Goal: Task Accomplishment & Management: Manage account settings

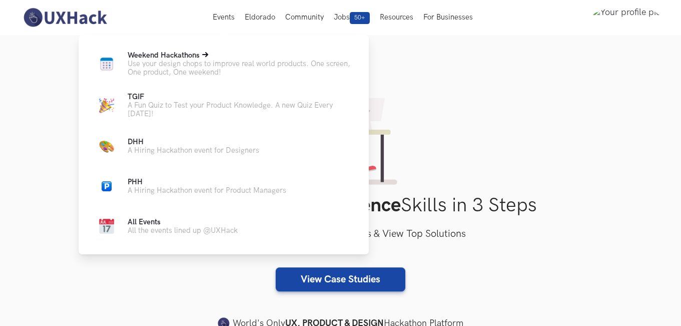
click at [180, 56] on span "Weekend Hackathons Live" at bounding box center [164, 55] width 72 height 9
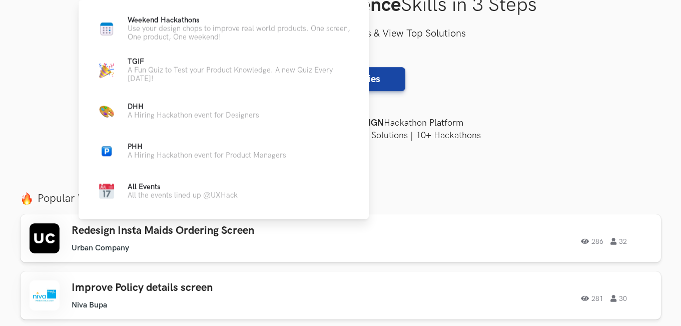
scroll to position [351, 0]
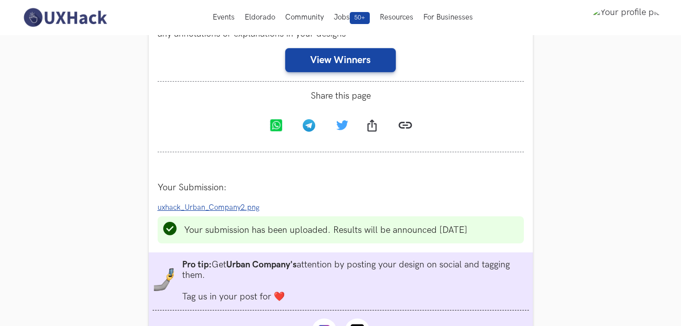
scroll to position [300, 0]
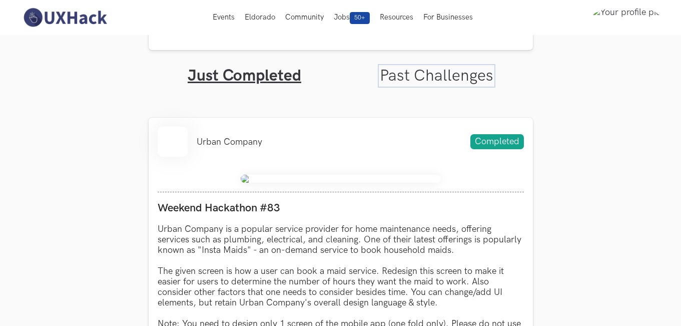
click at [463, 75] on link "Past Challenges" at bounding box center [437, 76] width 114 height 20
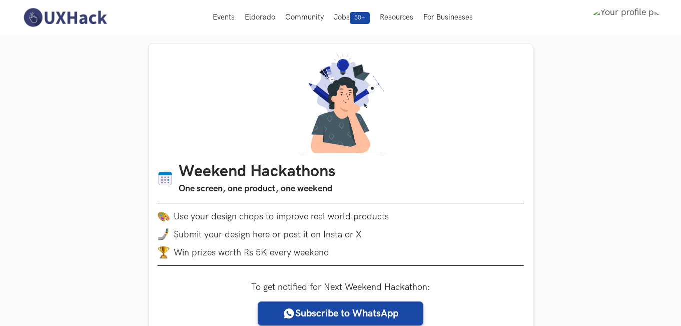
scroll to position [300, 0]
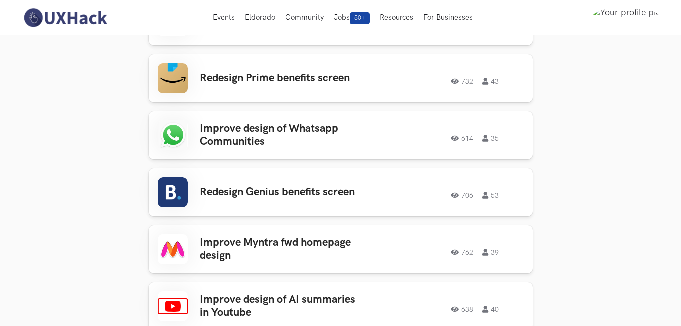
scroll to position [1152, 0]
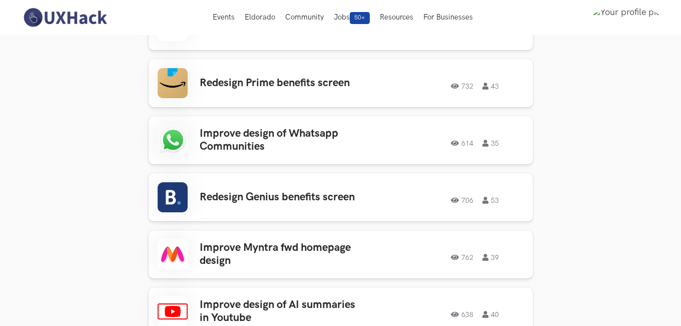
click at [604, 64] on section "Weekend Hackathons One screen, one product, one weekend Use your design chops t…" at bounding box center [340, 138] width 681 height 2511
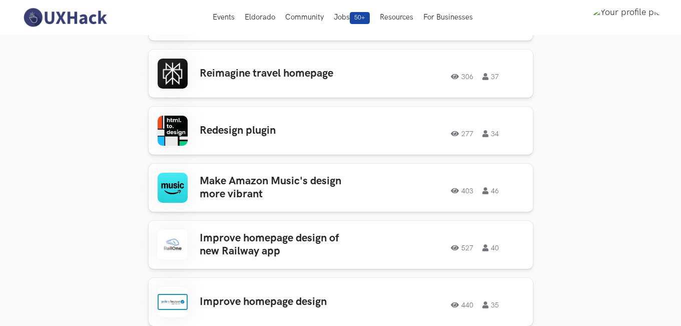
scroll to position [451, 0]
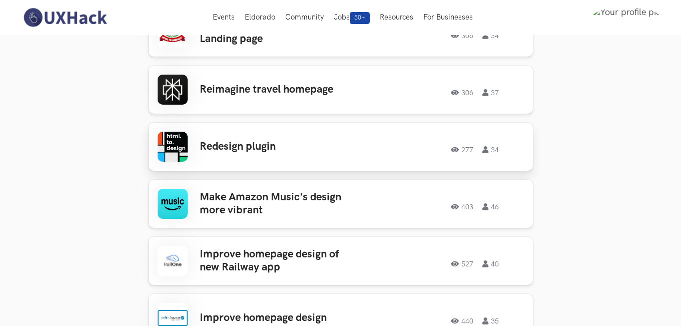
click at [414, 137] on div "Redesign plugin 277 34 277 34" at bounding box center [341, 147] width 367 height 30
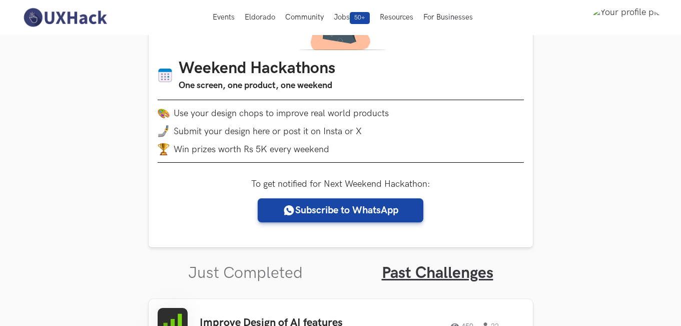
scroll to position [100, 0]
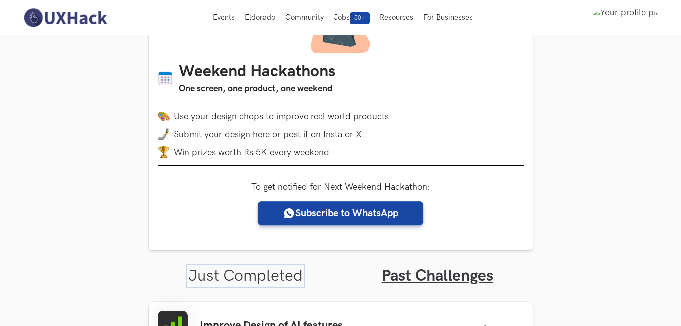
click at [281, 278] on link "Just Completed" at bounding box center [245, 276] width 115 height 20
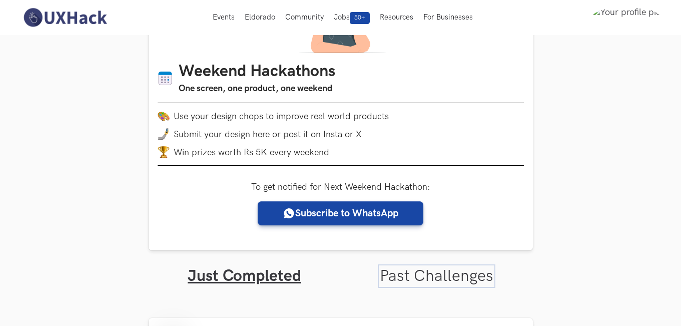
click at [391, 269] on link "Past Challenges" at bounding box center [437, 276] width 114 height 20
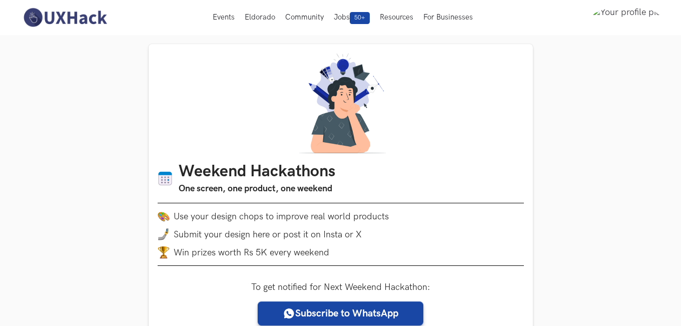
scroll to position [43, 0]
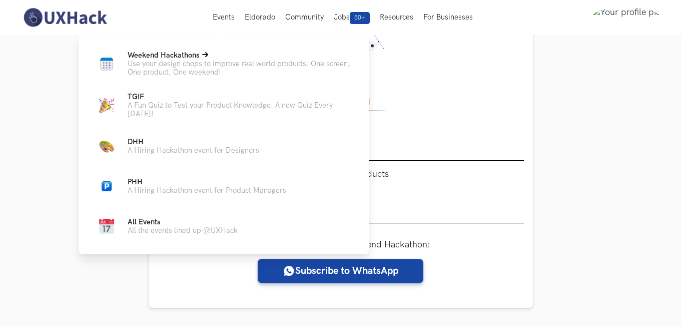
click at [174, 56] on span "Weekend Hackathons Live" at bounding box center [164, 55] width 72 height 9
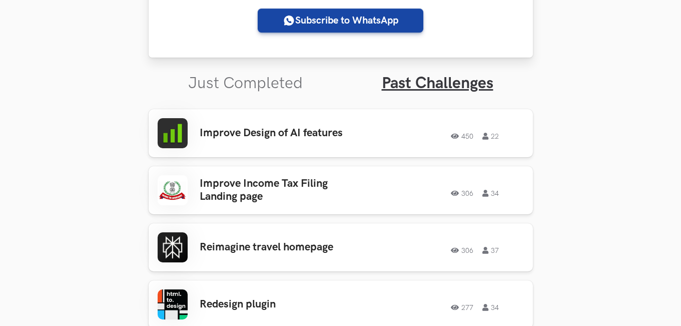
scroll to position [543, 0]
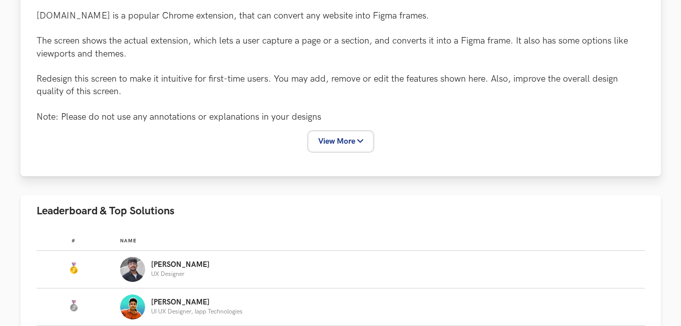
click at [347, 137] on button "View More" at bounding box center [340, 141] width 63 height 19
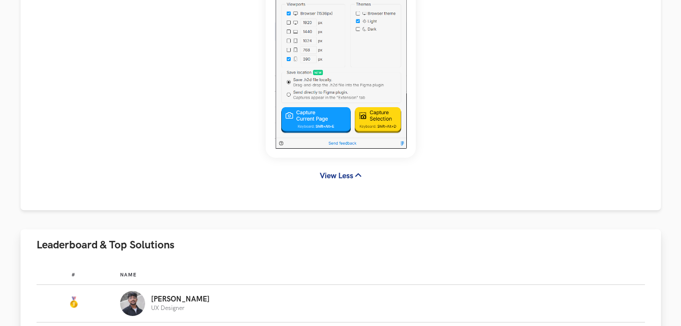
scroll to position [451, 0]
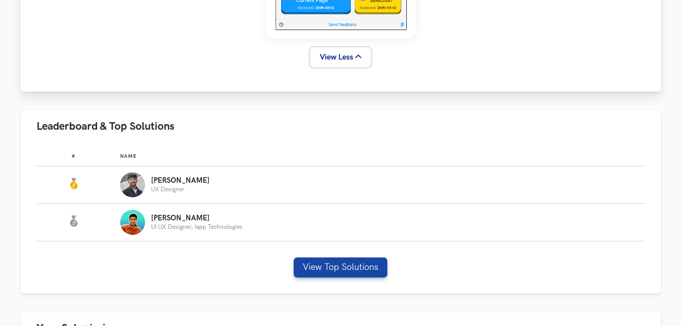
click at [353, 55] on button "View Less" at bounding box center [341, 57] width 60 height 19
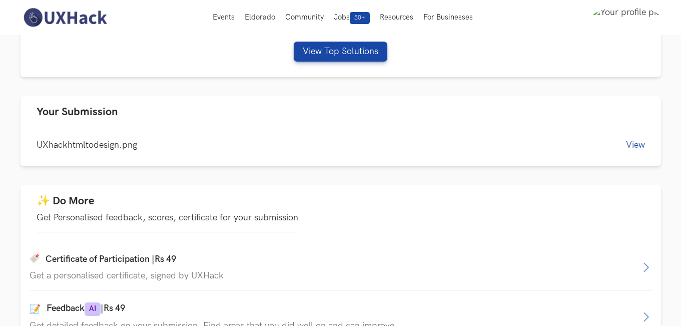
scroll to position [234, 0]
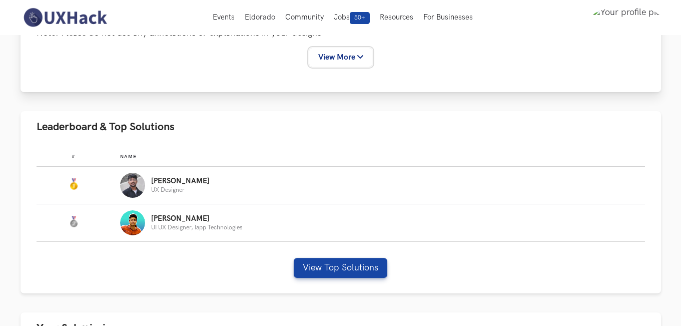
click at [353, 55] on button "View More" at bounding box center [340, 57] width 63 height 19
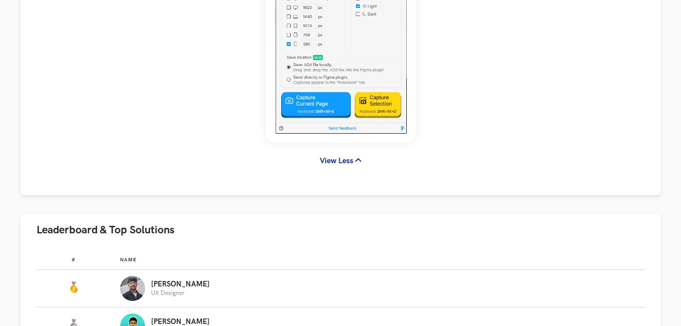
scroll to position [535, 0]
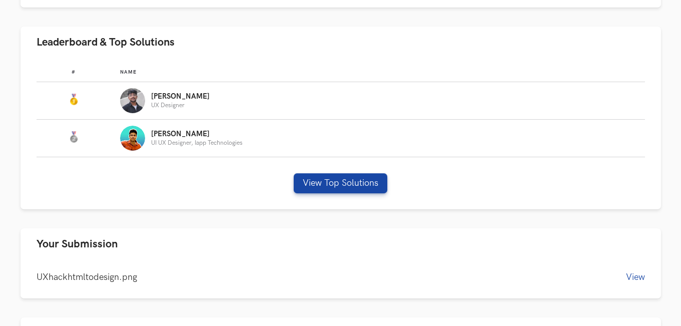
click at [483, 214] on ul "Case Study details html.to.design is a popular Chrome extension, that can conve…" at bounding box center [341, 34] width 641 height 907
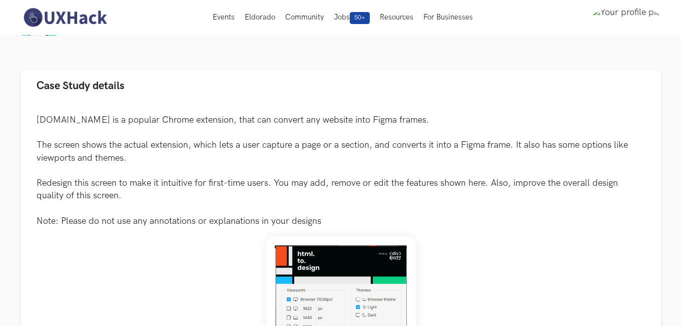
scroll to position [0, 0]
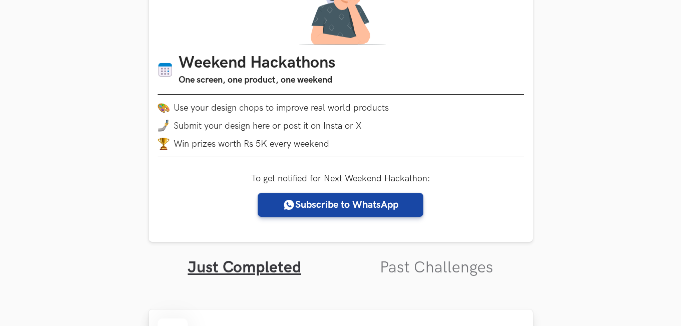
scroll to position [200, 0]
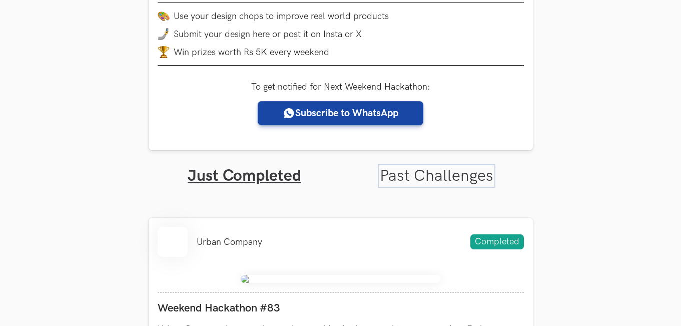
click at [449, 172] on link "Past Challenges" at bounding box center [437, 176] width 114 height 20
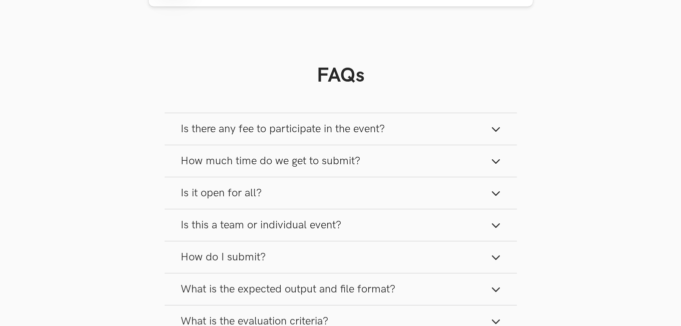
scroll to position [1553, 0]
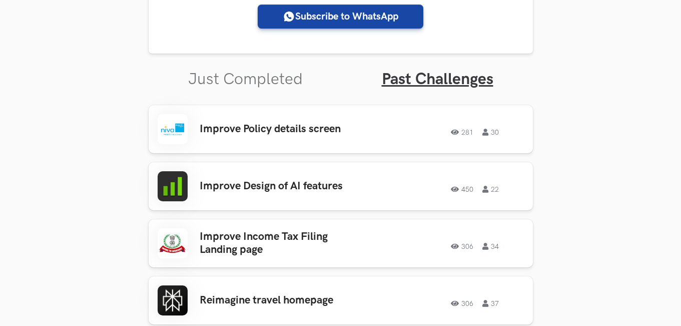
scroll to position [300, 0]
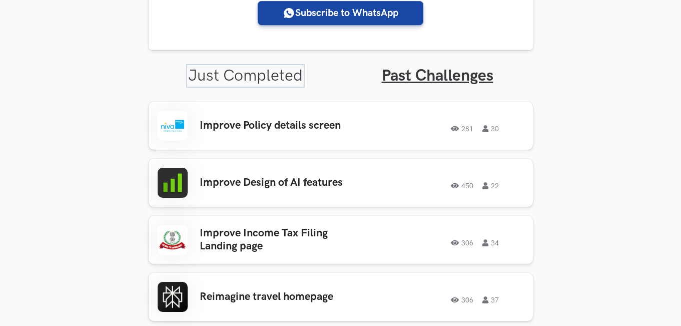
click at [285, 69] on link "Just Completed" at bounding box center [245, 76] width 115 height 20
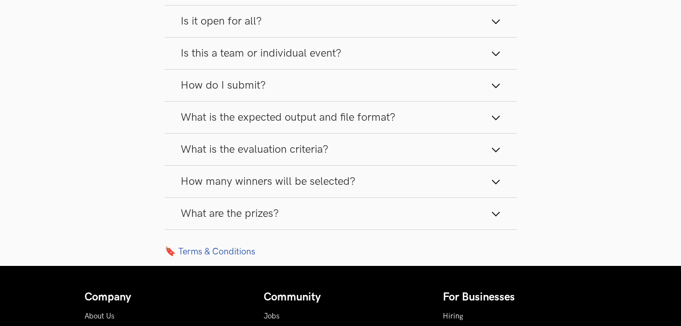
scroll to position [1102, 0]
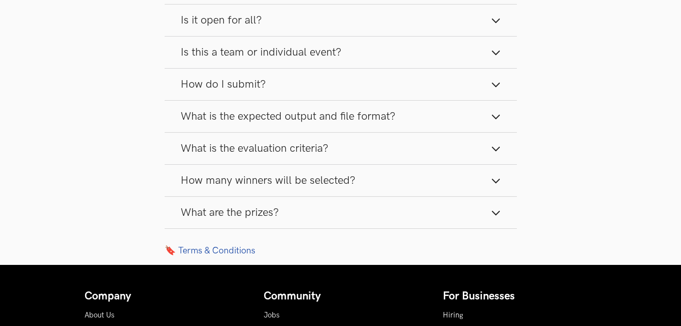
click at [206, 252] on link "🔖 Terms & Conditions" at bounding box center [341, 250] width 353 height 11
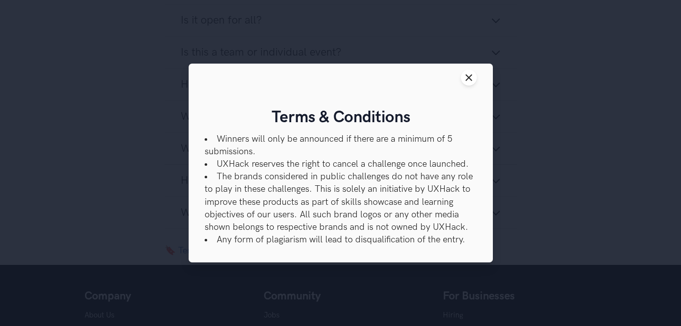
click at [380, 139] on li "Winners will only be announced if there are a minimum of 5 submissions." at bounding box center [341, 145] width 272 height 25
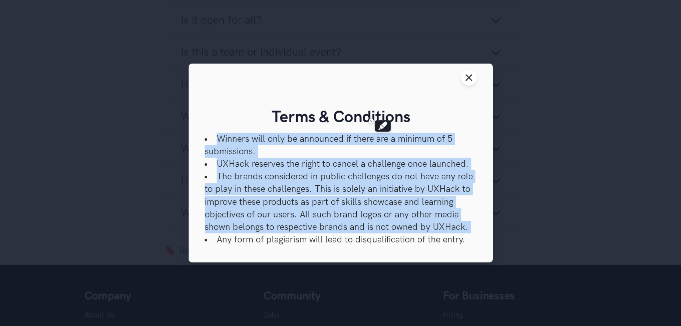
drag, startPoint x: 380, startPoint y: 139, endPoint x: 442, endPoint y: 176, distance: 72.1
click at [442, 176] on ul "Winners will only be announced if there are a minimum of 5 submissions. UXHack …" at bounding box center [341, 190] width 272 height 114
click at [442, 176] on li "The brands considered in public challenges do not have any role to play in thes…" at bounding box center [341, 201] width 272 height 63
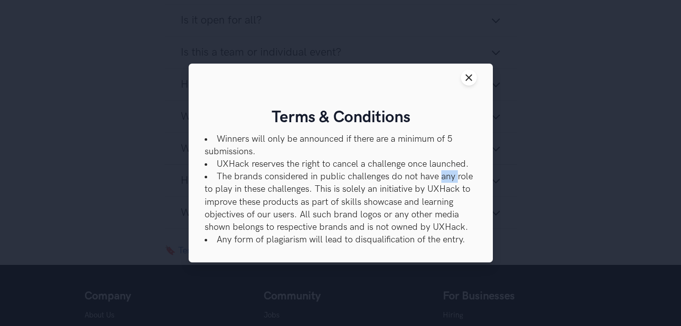
click at [442, 176] on li "The brands considered in public challenges do not have any role to play in thes…" at bounding box center [341, 201] width 272 height 63
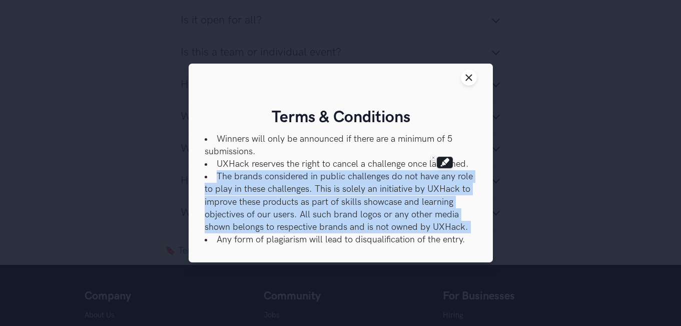
drag, startPoint x: 442, startPoint y: 176, endPoint x: 442, endPoint y: 191, distance: 15.5
click at [442, 191] on li "The brands considered in public challenges do not have any role to play in thes…" at bounding box center [341, 201] width 272 height 63
drag, startPoint x: 224, startPoint y: 173, endPoint x: 463, endPoint y: 226, distance: 245.3
click at [463, 226] on li "The brands considered in public challenges do not have any role to play in thes…" at bounding box center [341, 201] width 272 height 63
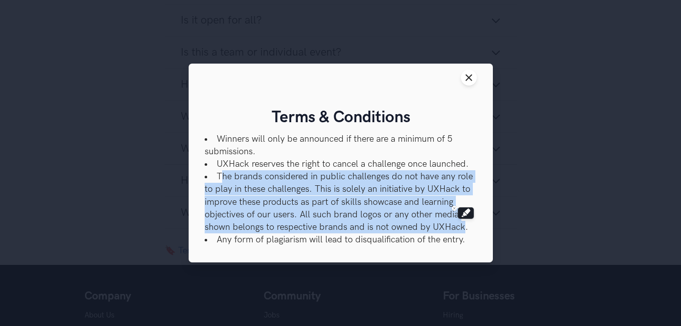
click at [463, 226] on li "The brands considered in public challenges do not have any role to play in thes…" at bounding box center [341, 201] width 272 height 63
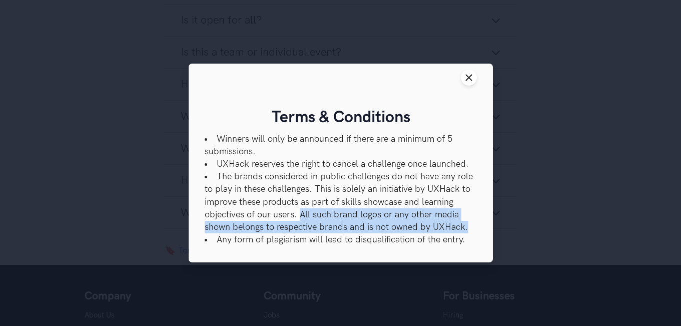
drag, startPoint x: 463, startPoint y: 226, endPoint x: 307, endPoint y: 216, distance: 156.6
click at [307, 216] on li "The brands considered in public challenges do not have any role to play in thes…" at bounding box center [341, 201] width 272 height 63
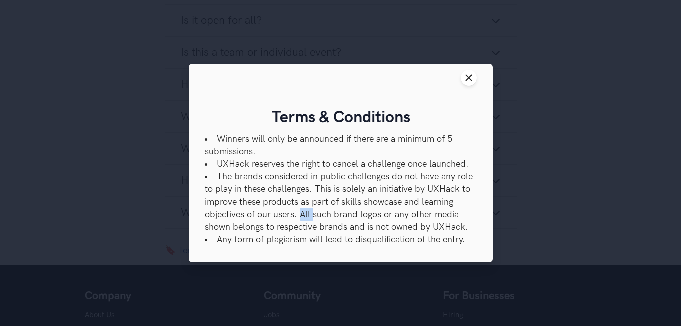
click at [307, 216] on li "The brands considered in public challenges do not have any role to play in thes…" at bounding box center [341, 201] width 272 height 63
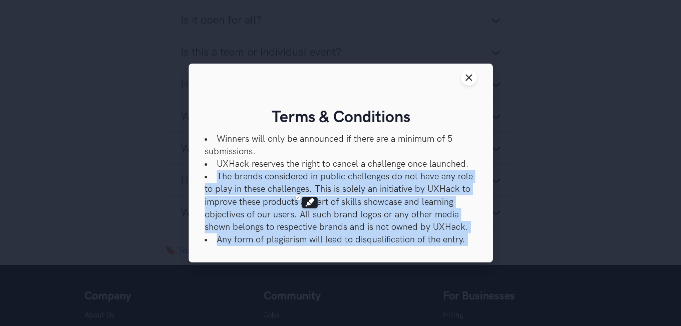
drag, startPoint x: 307, startPoint y: 216, endPoint x: 311, endPoint y: 242, distance: 26.3
click at [311, 242] on ul "Winners will only be announced if there are a minimum of 5 submissions. UXHack …" at bounding box center [341, 190] width 272 height 114
click at [311, 242] on li "Any form of plagiarism will lead to disqualification of the entry." at bounding box center [341, 239] width 272 height 13
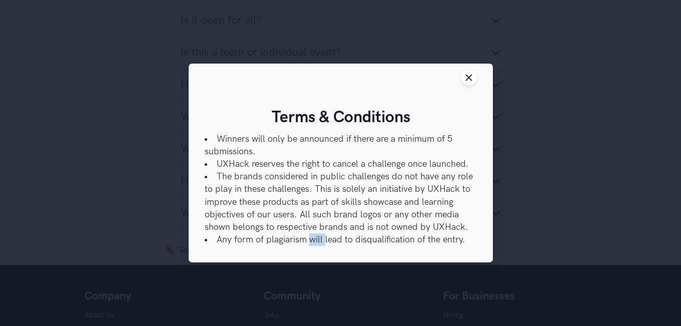
click at [311, 242] on li "Any form of plagiarism will lead to disqualification of the entry." at bounding box center [341, 239] width 272 height 13
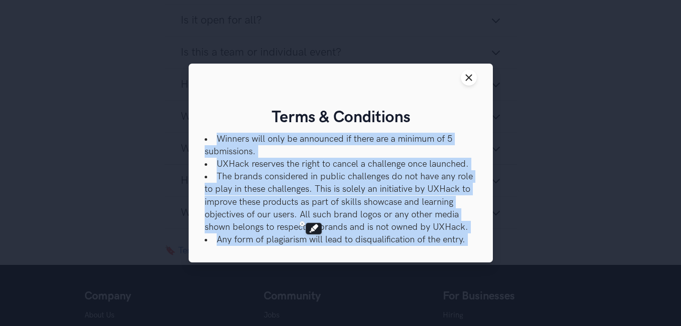
drag, startPoint x: 311, startPoint y: 242, endPoint x: 188, endPoint y: 138, distance: 160.6
click at [188, 138] on div "Close modal window Terms & Conditions Winners will only be announced if there a…" at bounding box center [340, 163] width 681 height 326
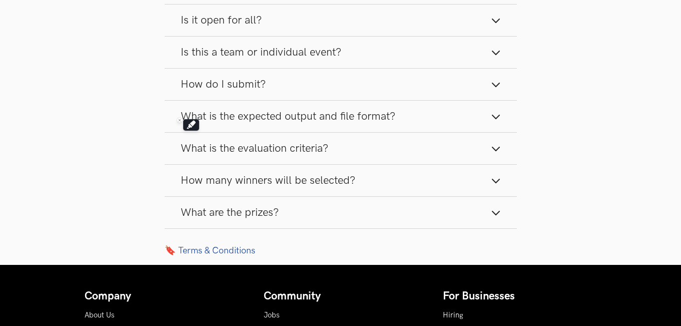
click at [188, 138] on button "What is the evaluation criteria?" at bounding box center [341, 149] width 353 height 32
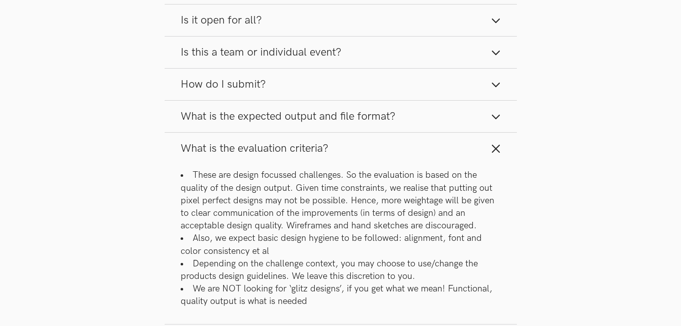
click at [188, 138] on button "What is the evaluation criteria?" at bounding box center [341, 149] width 353 height 32
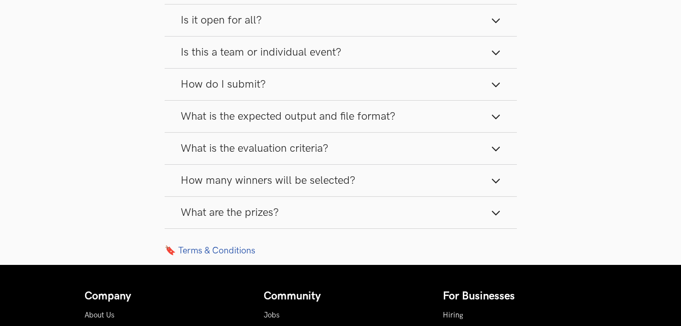
click at [191, 162] on button "What is the evaluation criteria?" at bounding box center [341, 149] width 353 height 32
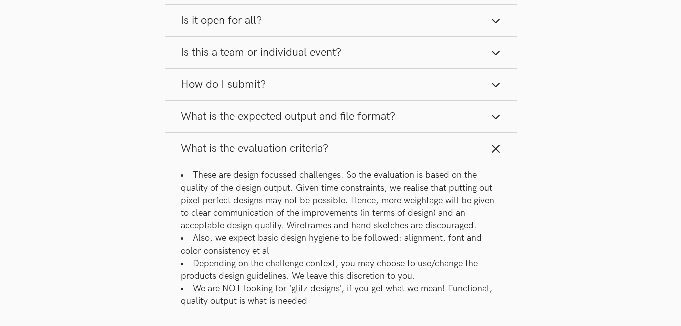
click at [191, 162] on button "What is the evaluation criteria?" at bounding box center [341, 149] width 353 height 32
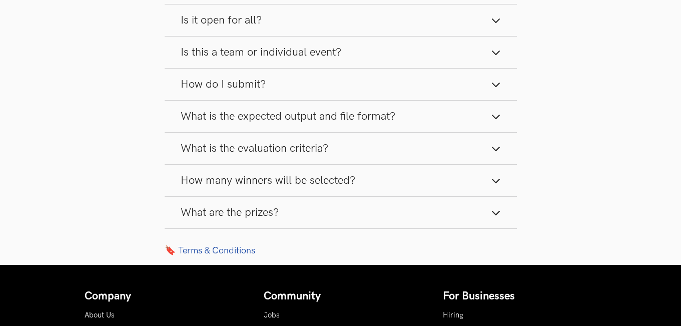
click at [191, 190] on button "How many winners will be selected?" at bounding box center [341, 181] width 353 height 32
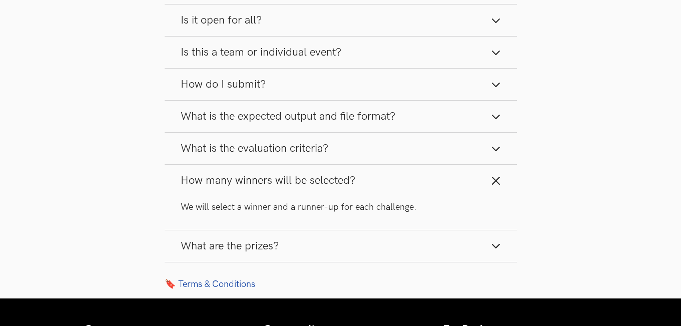
click at [255, 181] on span "How many winners will be selected?" at bounding box center [268, 181] width 175 height 14
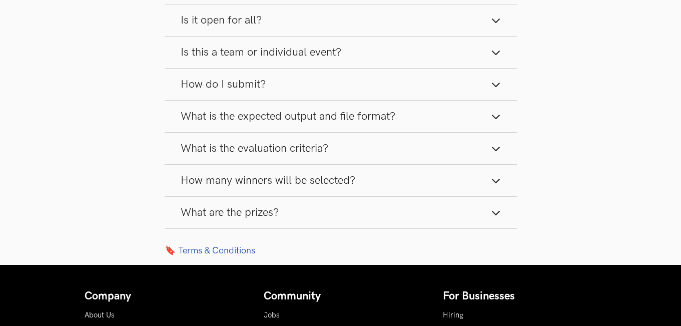
click at [251, 199] on button "What are the prizes?" at bounding box center [341, 213] width 353 height 32
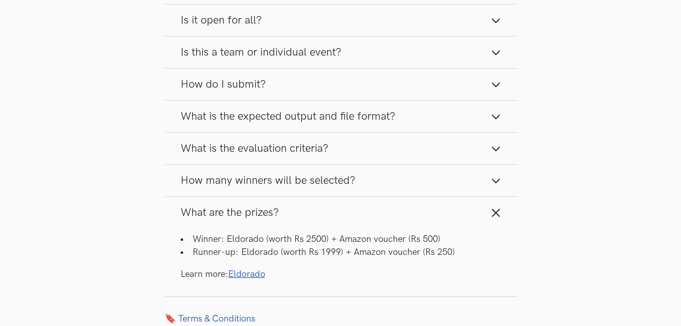
click at [412, 143] on button "What is the evaluation criteria?" at bounding box center [341, 149] width 353 height 32
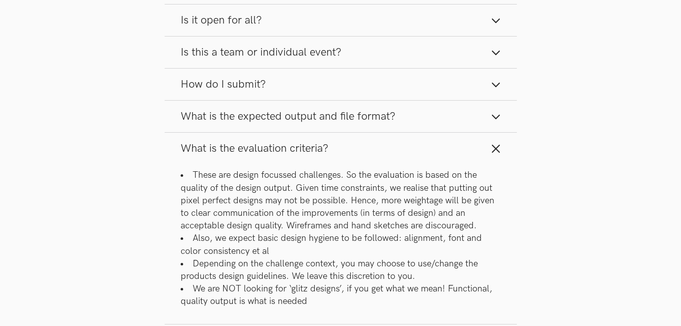
click at [433, 162] on button "What is the evaluation criteria?" at bounding box center [341, 149] width 353 height 32
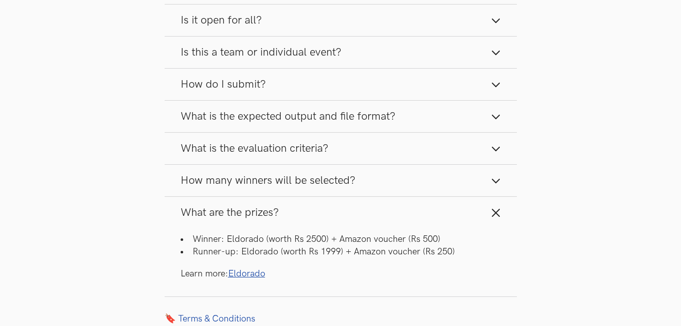
click at [444, 119] on button "What is the expected output and file format?" at bounding box center [341, 117] width 353 height 32
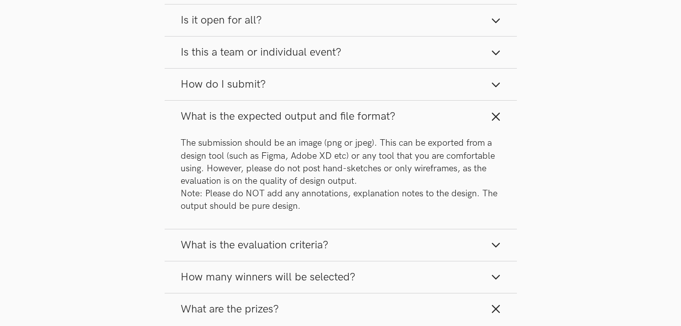
click at [444, 119] on button "What is the expected output and file format?" at bounding box center [341, 117] width 353 height 32
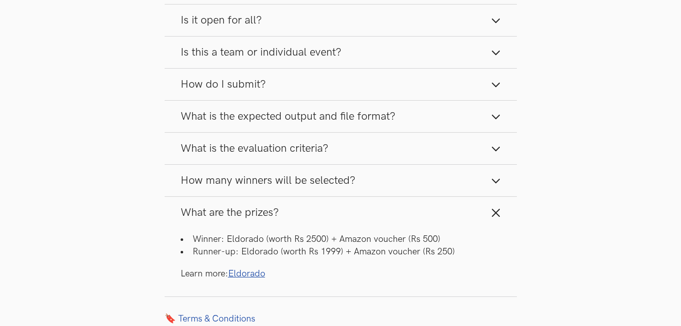
click at [449, 144] on button "What is the evaluation criteria?" at bounding box center [341, 149] width 353 height 32
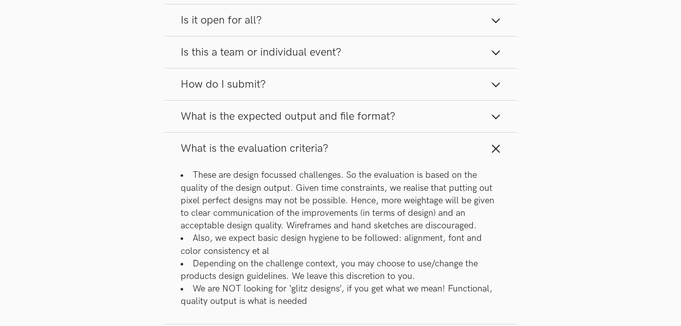
click at [449, 144] on button "What is the evaluation criteria?" at bounding box center [341, 149] width 353 height 32
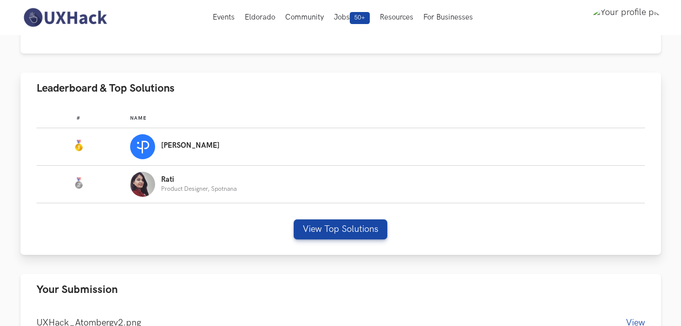
scroll to position [250, 0]
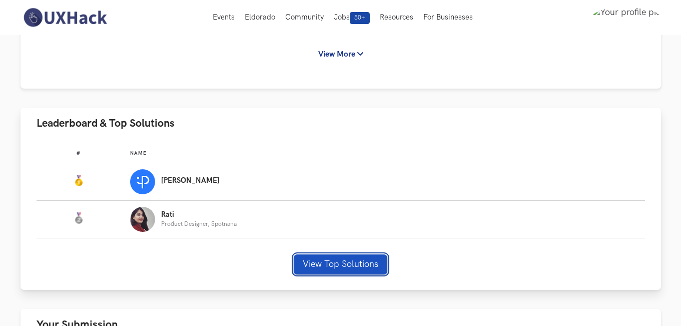
click at [325, 269] on button "View Top Solutions" at bounding box center [341, 264] width 94 height 20
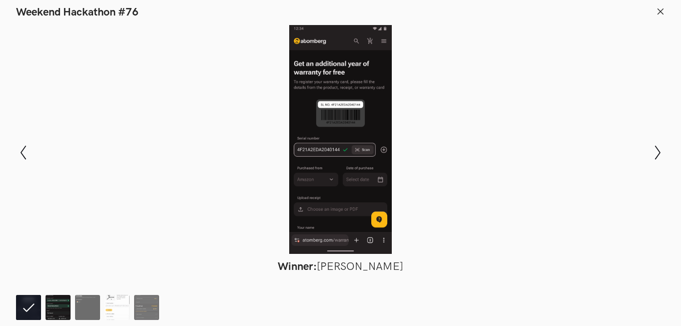
click at [64, 313] on img at bounding box center [58, 307] width 25 height 25
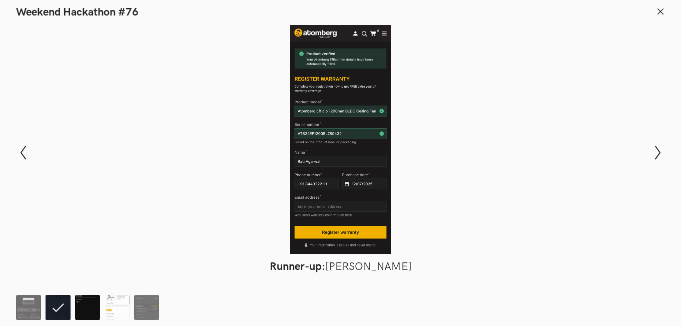
click at [78, 306] on img at bounding box center [87, 307] width 25 height 25
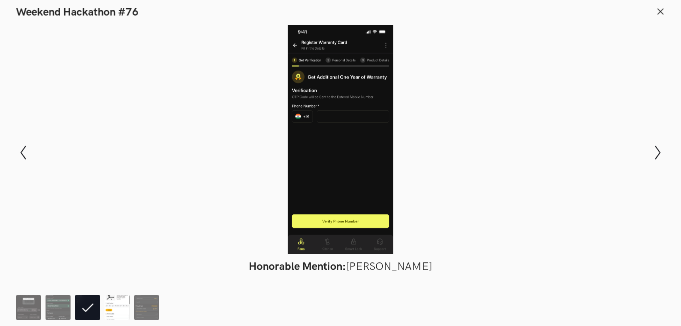
click at [112, 305] on img at bounding box center [117, 307] width 25 height 25
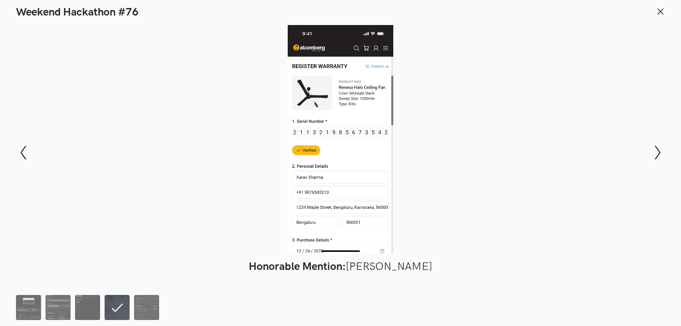
click at [159, 308] on ol at bounding box center [90, 307] width 148 height 25
click at [144, 300] on img at bounding box center [146, 307] width 25 height 25
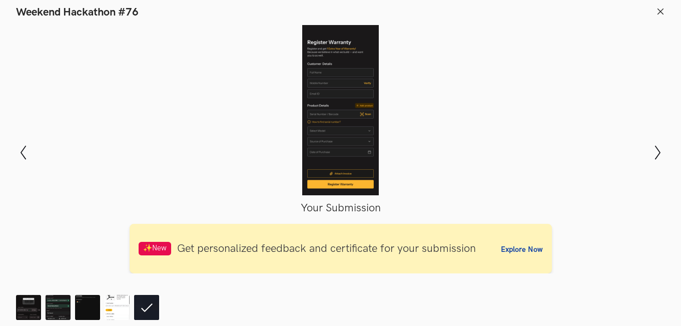
scroll to position [601, 0]
click at [662, 9] on icon at bounding box center [660, 11] width 9 height 9
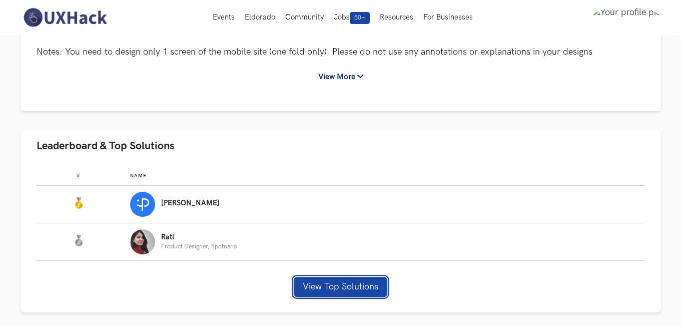
scroll to position [151, 0]
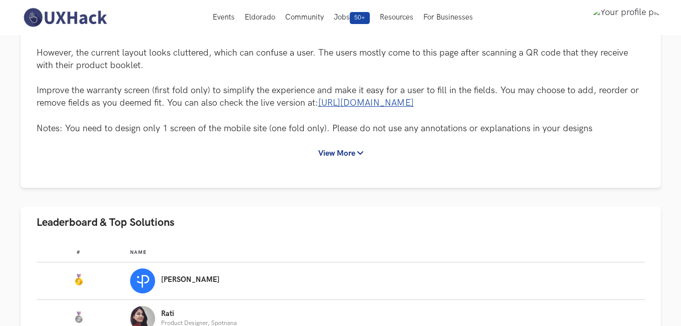
click at [278, 192] on ul "Case Study details Atomberg is a leading smart home applicances brand in [GEOGR…" at bounding box center [341, 317] width 641 height 704
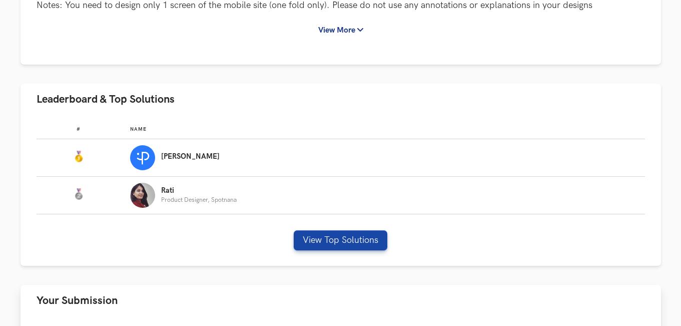
scroll to position [352, 0]
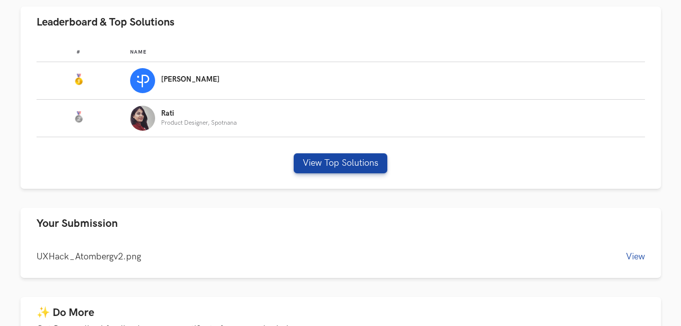
click at [494, 204] on ul "Case Study details Atomberg is a leading smart home applicances brand in [GEOGR…" at bounding box center [341, 117] width 641 height 704
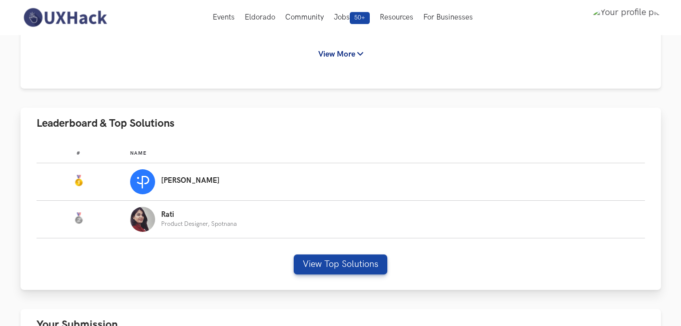
scroll to position [0, 0]
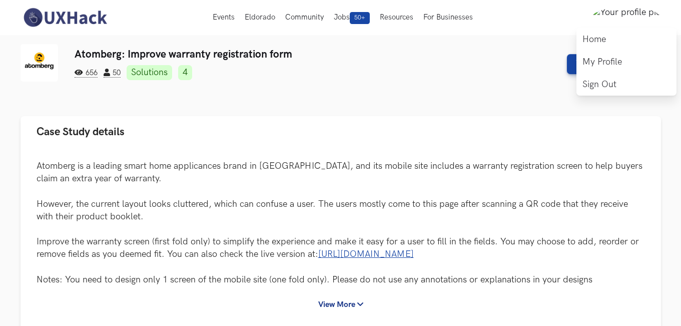
click at [644, 12] on img at bounding box center [626, 17] width 69 height 21
click at [615, 37] on link "Home" at bounding box center [627, 39] width 100 height 23
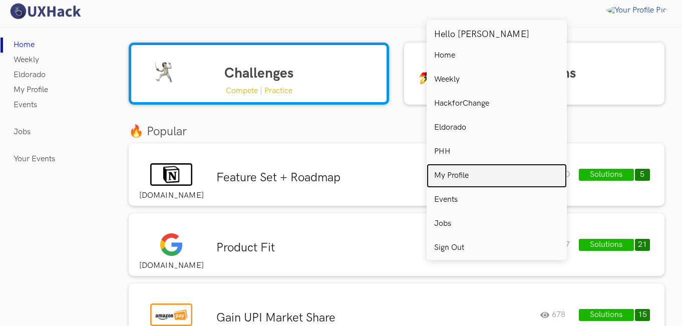
click at [460, 171] on p "My Profile" at bounding box center [451, 175] width 35 height 9
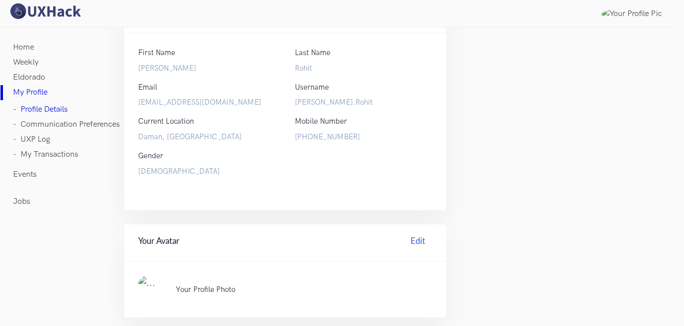
scroll to position [150, 0]
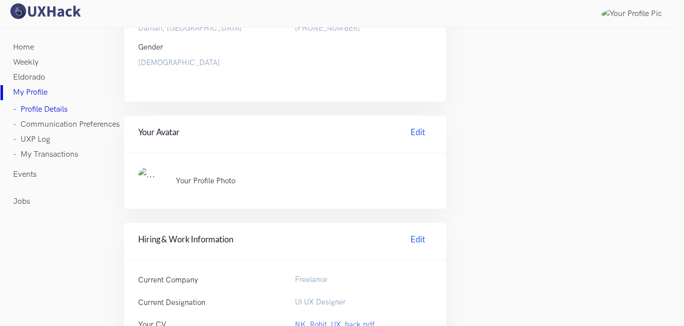
click at [194, 182] on p "Your Profile Photo" at bounding box center [294, 181] width 236 height 11
click at [417, 135] on link "Edit" at bounding box center [418, 134] width 28 height 16
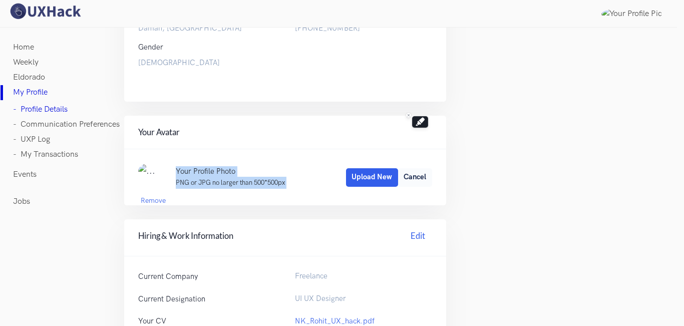
click at [245, 184] on small "PNG or JPG no larger than 500*500px" at bounding box center [230, 183] width 109 height 8
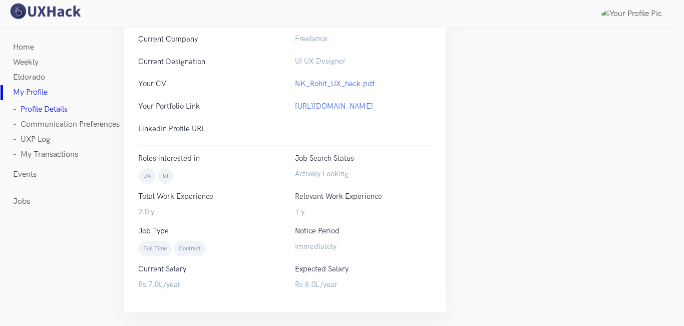
scroll to position [137, 0]
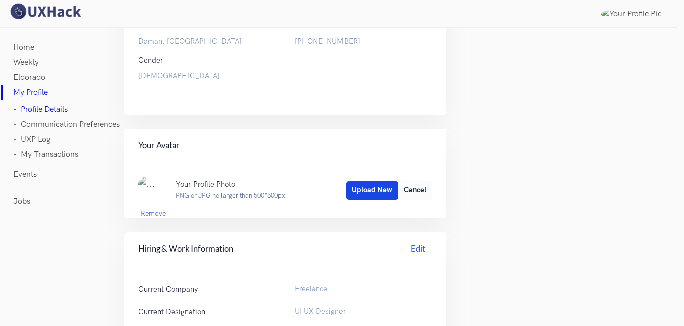
click at [366, 188] on button "Upload New" at bounding box center [372, 190] width 52 height 18
click at [373, 192] on span "Save Changes" at bounding box center [373, 190] width 46 height 9
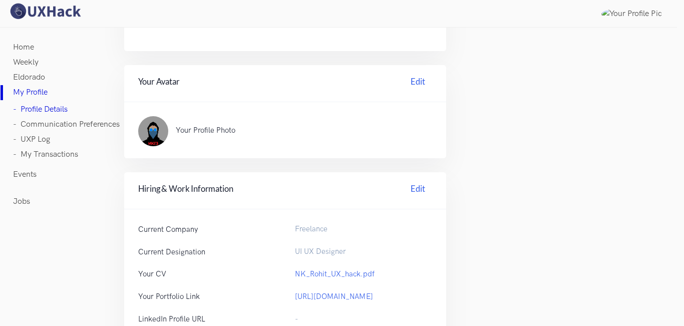
scroll to position [200, 0]
click at [612, 221] on div "Home Weekly Eldorado My Profile - Profile Details - Communication Preferences -…" at bounding box center [342, 176] width 684 height 679
